Goal: Task Accomplishment & Management: Use online tool/utility

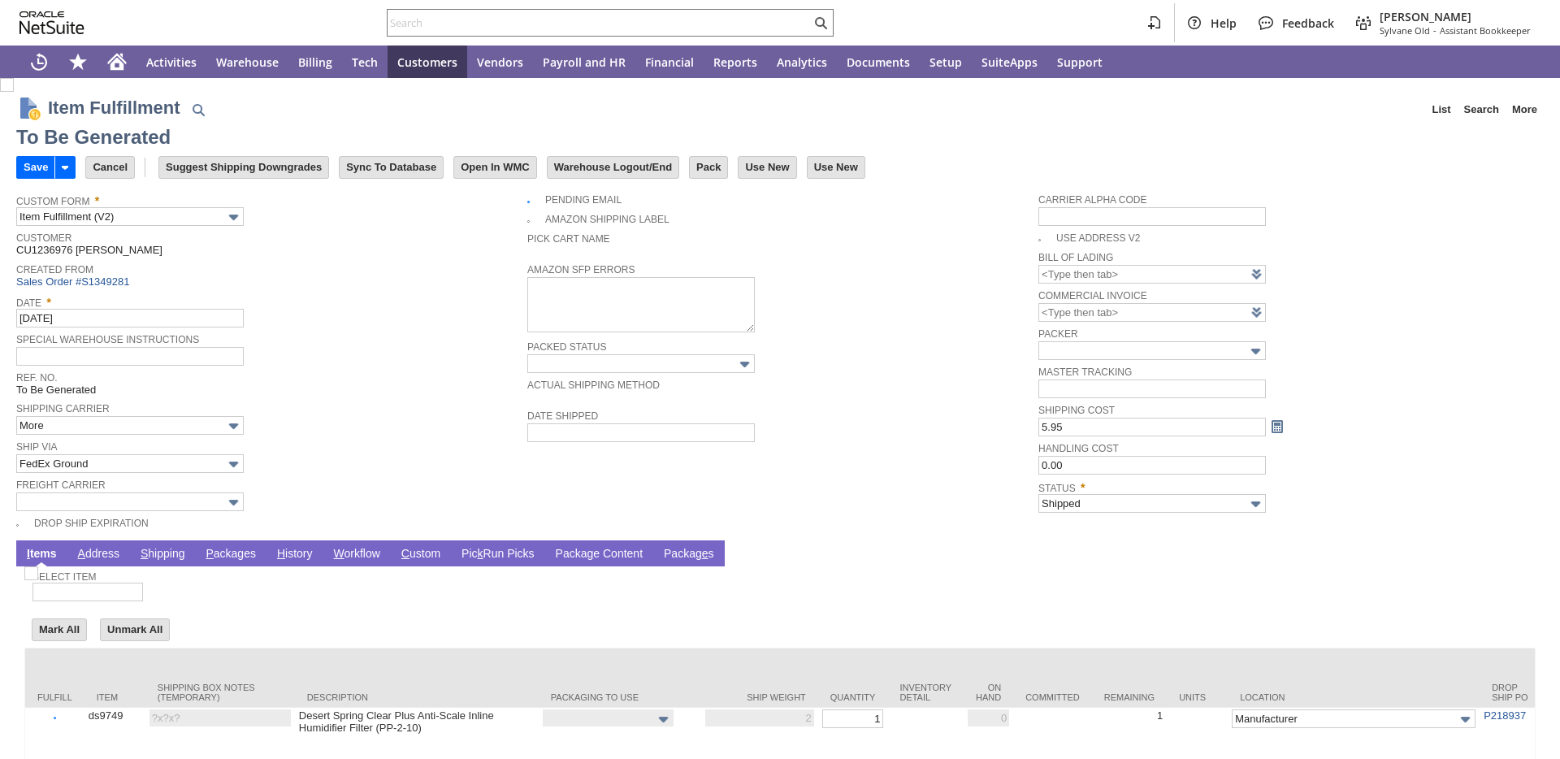
click at [227, 560] on link "P ackages" at bounding box center [230, 554] width 58 height 15
click at [228, 558] on link "P ackages" at bounding box center [230, 554] width 58 height 15
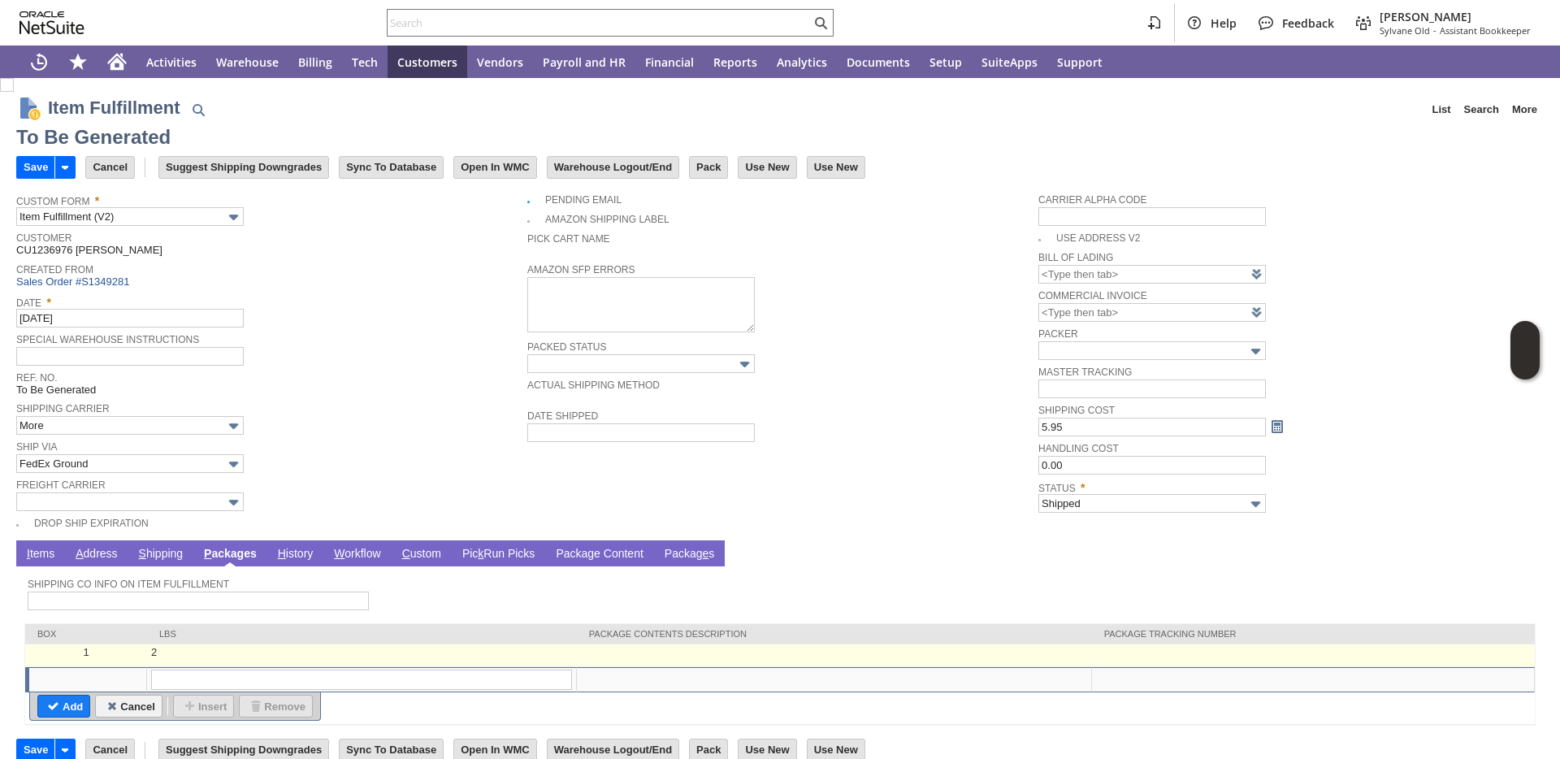
click at [1185, 654] on td at bounding box center [1313, 655] width 443 height 23
type input "2"
type input "OK"
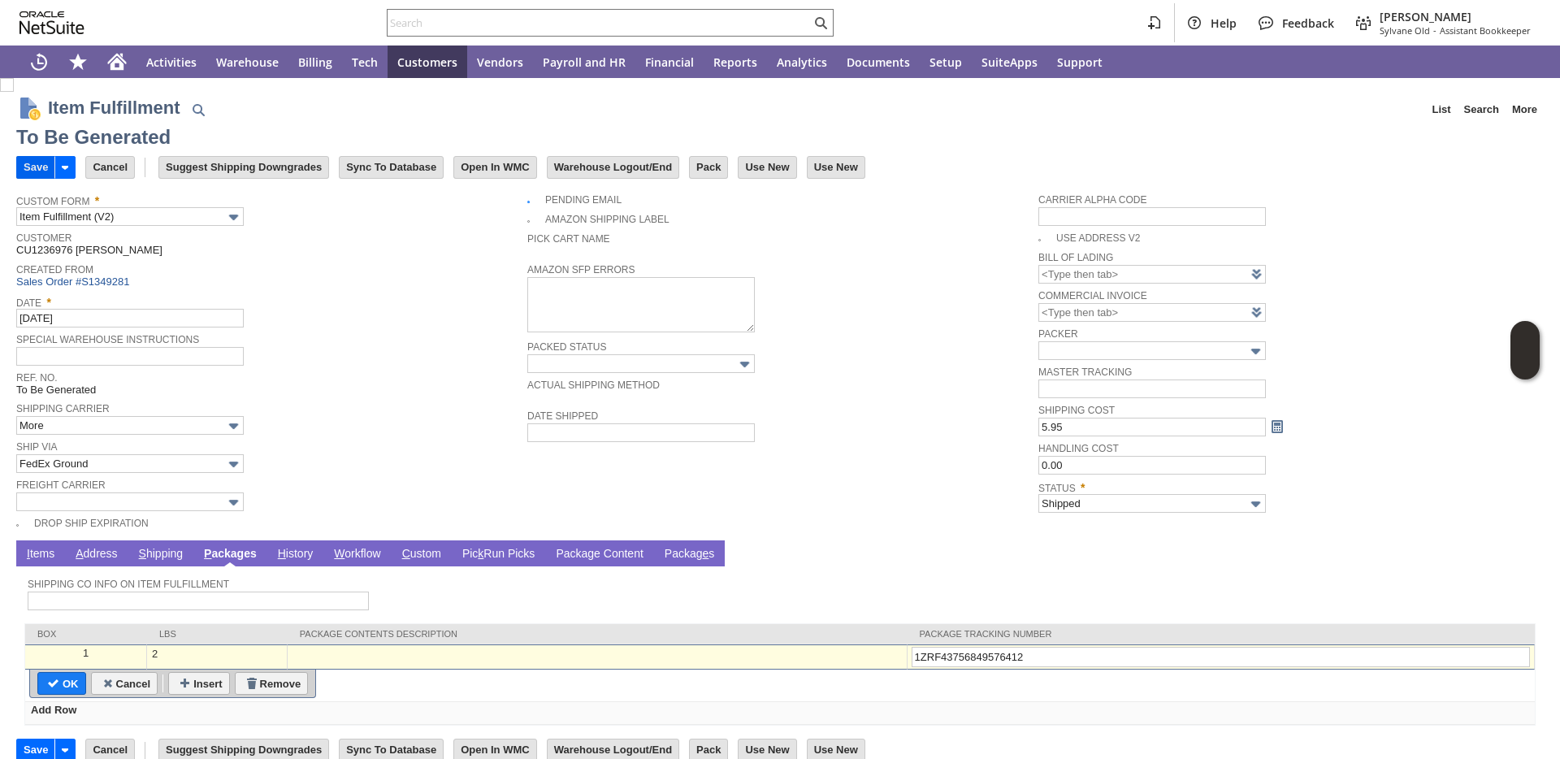
type input "1ZRF43756849576412"
click at [35, 169] on input "Save" at bounding box center [35, 167] width 37 height 21
type input "Add"
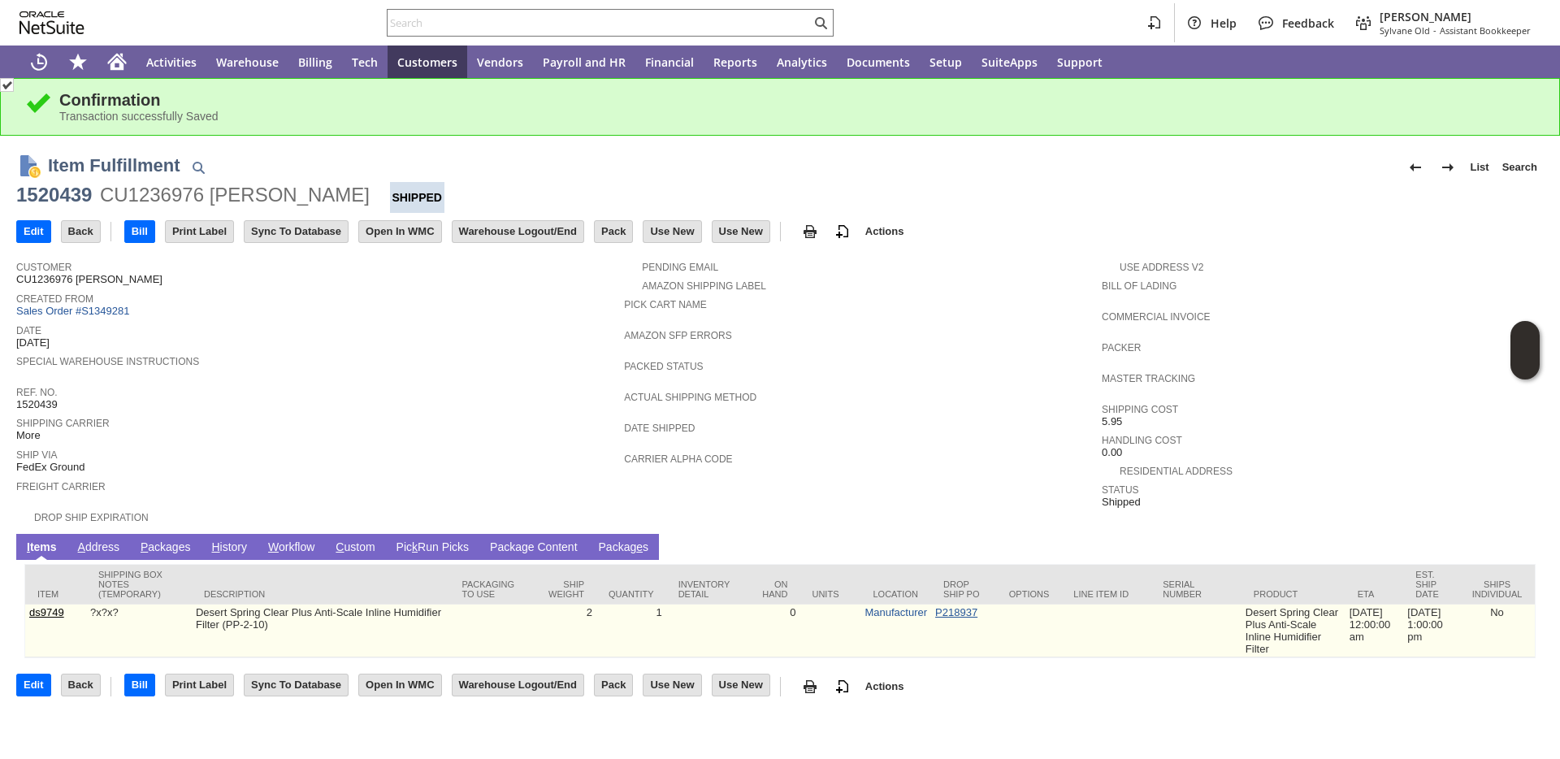
click at [935, 612] on link "P218937" at bounding box center [956, 612] width 42 height 12
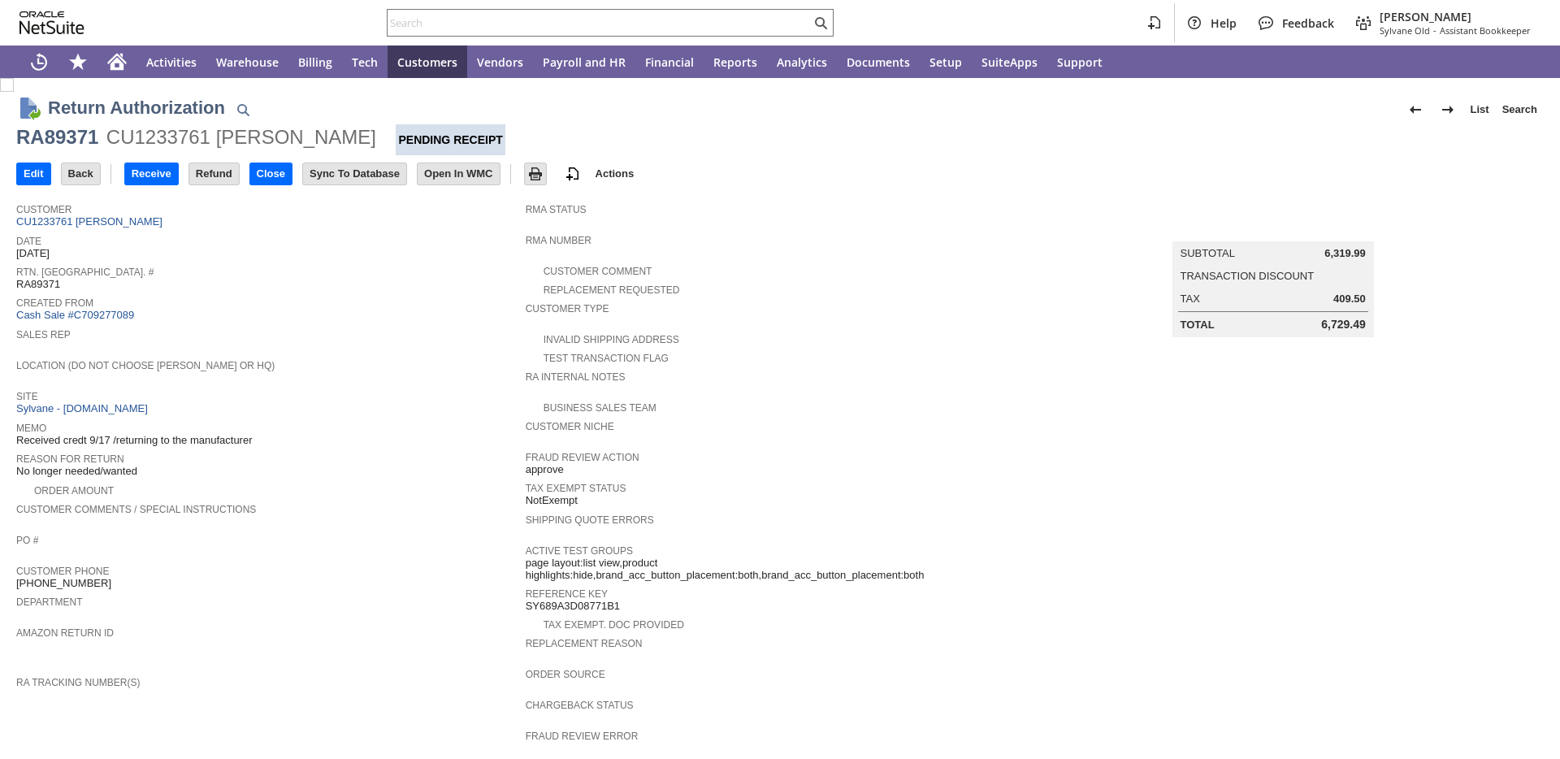
click at [412, 572] on span "Customer Phone" at bounding box center [266, 569] width 501 height 16
